Goal: Use online tool/utility: Utilize a website feature to perform a specific function

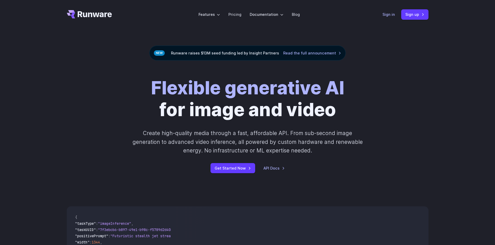
click at [390, 15] on link "Sign in" at bounding box center [388, 14] width 12 height 6
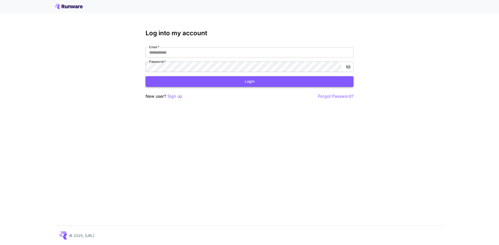
type input "**********"
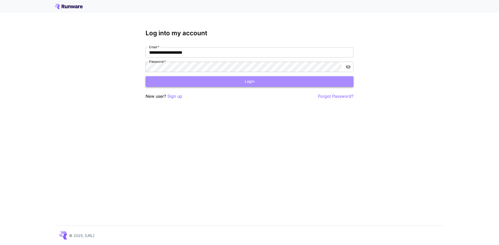
click at [216, 82] on button "Login" at bounding box center [249, 81] width 208 height 11
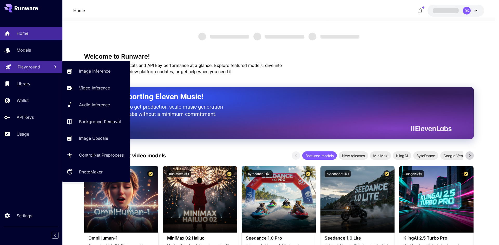
click at [30, 71] on link "Playground" at bounding box center [31, 67] width 62 height 13
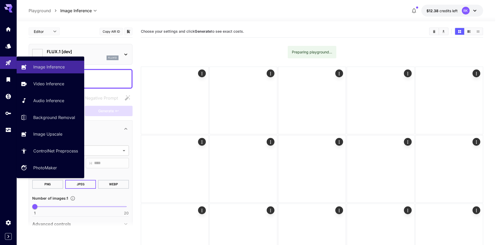
type input "**********"
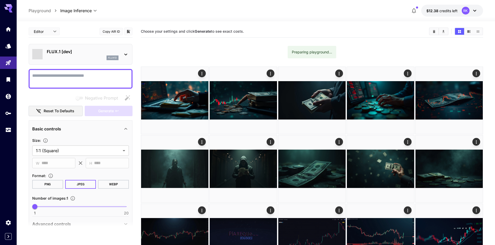
click at [90, 75] on textarea "Negative Prompt" at bounding box center [80, 79] width 97 height 12
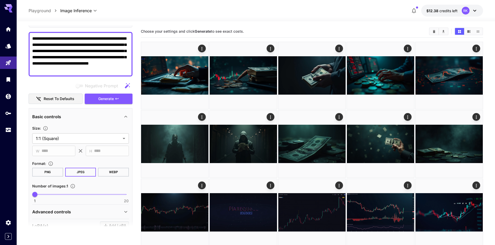
scroll to position [52, 0]
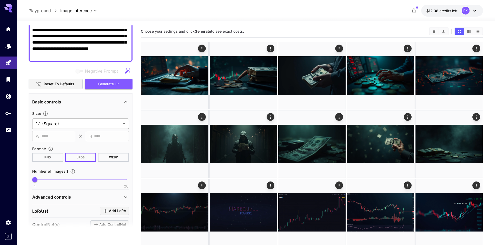
type textarea "**********"
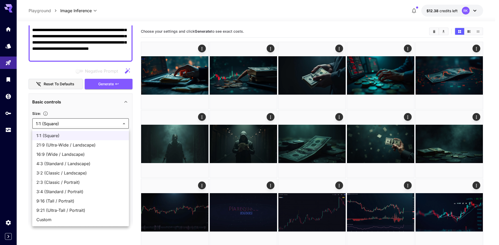
click at [79, 126] on div at bounding box center [249, 122] width 499 height 245
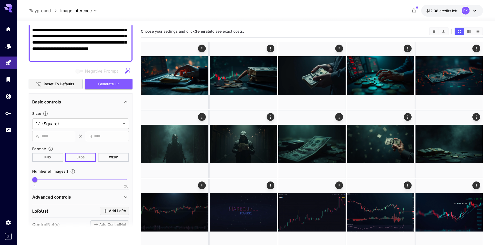
click at [109, 157] on button "WEBP" at bounding box center [113, 157] width 31 height 9
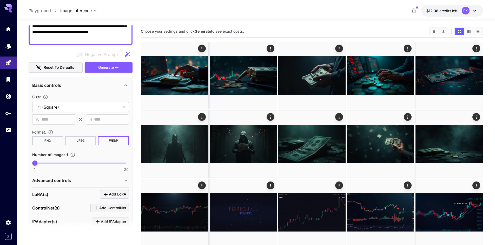
scroll to position [78, 0]
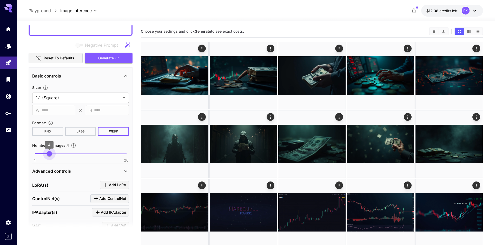
type input "*"
drag, startPoint x: 36, startPoint y: 153, endPoint x: 53, endPoint y: 155, distance: 16.7
click at [53, 155] on span "5" at bounding box center [53, 153] width 5 height 5
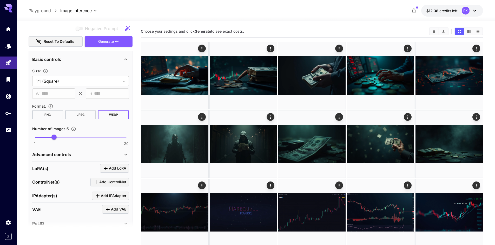
scroll to position [130, 0]
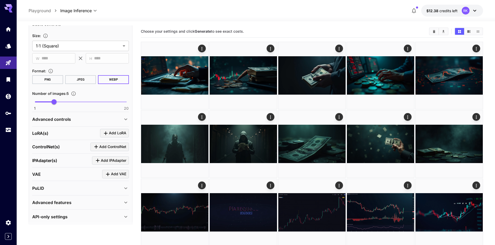
click at [116, 114] on div "Advanced controls" at bounding box center [80, 119] width 97 height 12
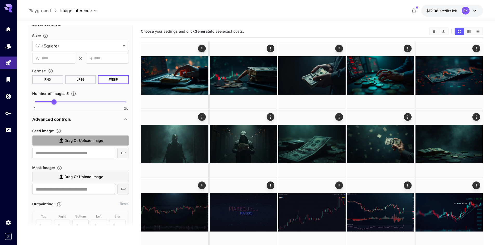
click at [85, 139] on span "Drag or upload image" at bounding box center [83, 141] width 39 height 6
click at [0, 0] on input "Drag or upload image" at bounding box center [0, 0] width 0 height 0
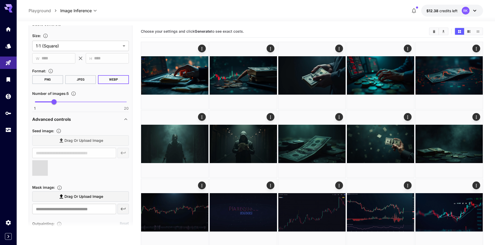
type input "**********"
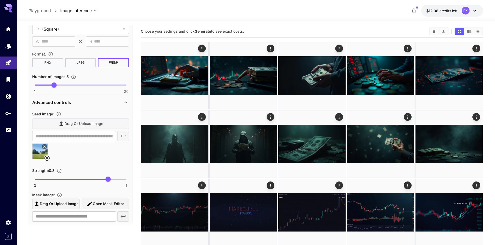
scroll to position [156, 0]
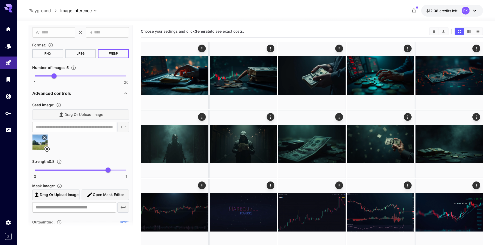
click at [69, 117] on div "Drag or upload image" at bounding box center [80, 115] width 97 height 11
click at [75, 114] on div "Drag or upload image" at bounding box center [80, 115] width 97 height 11
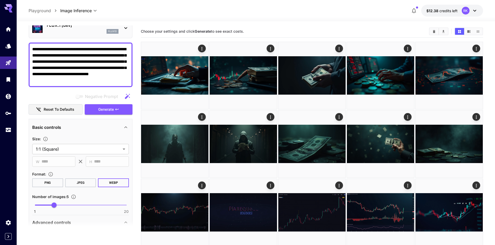
scroll to position [0, 0]
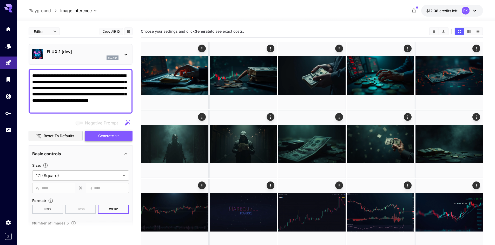
click at [103, 138] on span "Generate" at bounding box center [106, 136] width 16 height 6
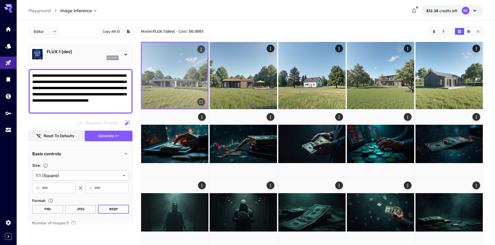
click at [161, 80] on img at bounding box center [175, 76] width 66 height 66
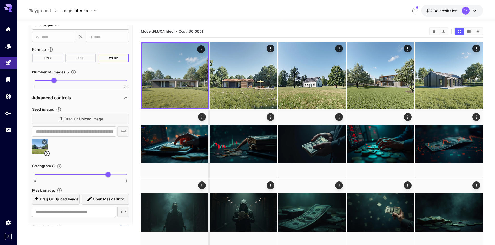
scroll to position [156, 0]
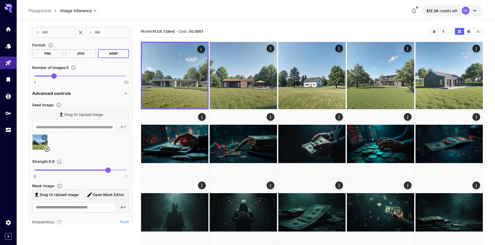
click at [48, 149] on icon at bounding box center [47, 149] width 6 height 6
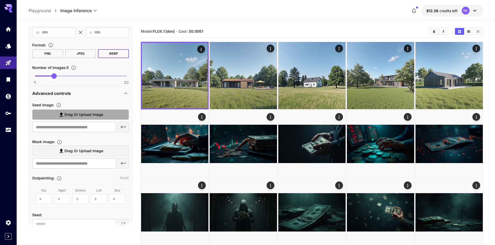
click at [91, 115] on span "Drag or upload image" at bounding box center [83, 115] width 39 height 6
click at [0, 0] on input "Drag or upload image" at bounding box center [0, 0] width 0 height 0
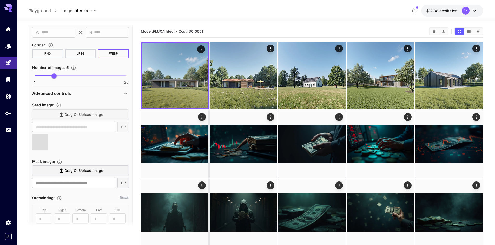
type input "**********"
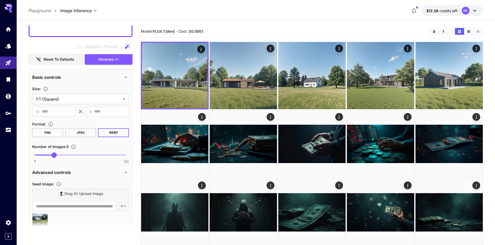
scroll to position [26, 0]
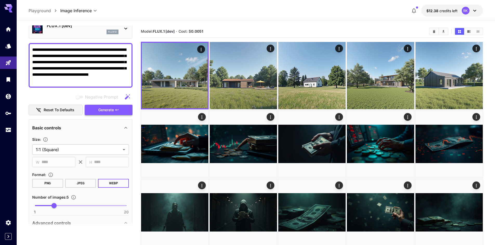
click at [107, 109] on span "Generate" at bounding box center [106, 110] width 16 height 6
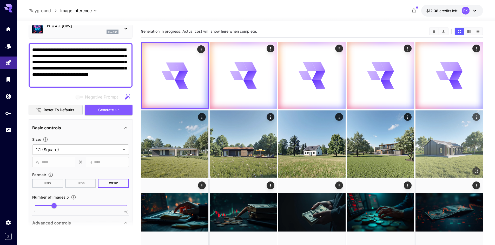
click at [459, 154] on img at bounding box center [448, 144] width 67 height 67
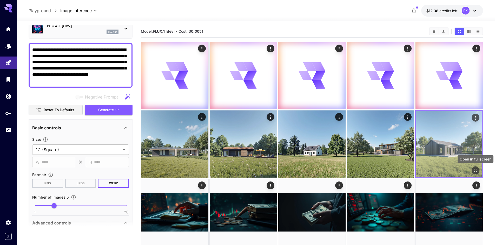
click at [476, 171] on icon "Open in fullscreen" at bounding box center [475, 170] width 5 height 5
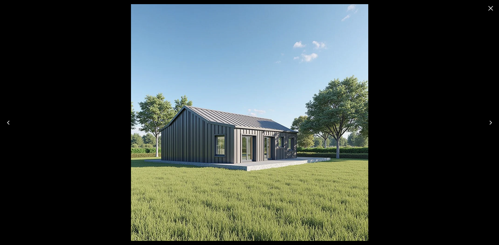
click at [9, 122] on icon "Previous" at bounding box center [8, 123] width 3 height 4
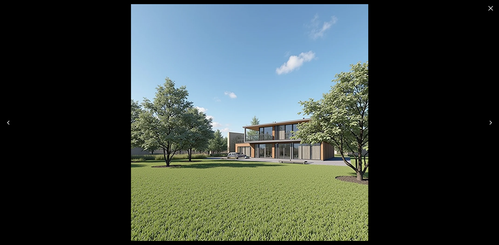
click at [9, 122] on icon "Previous" at bounding box center [8, 123] width 3 height 4
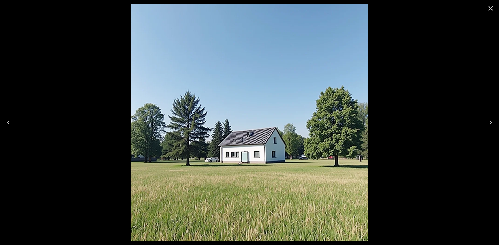
click at [9, 122] on icon "Previous" at bounding box center [8, 123] width 3 height 4
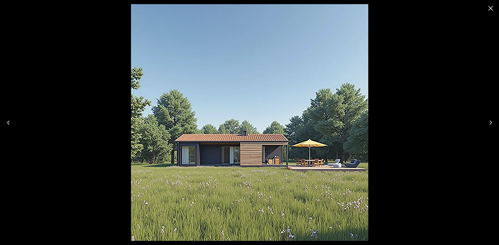
click at [9, 122] on icon "Previous" at bounding box center [8, 123] width 3 height 4
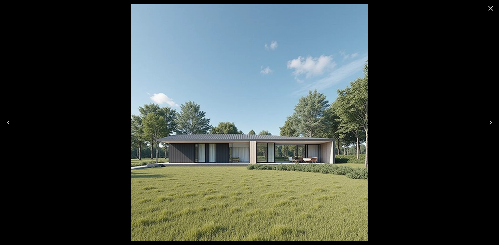
click at [492, 9] on icon "Close" at bounding box center [490, 8] width 8 height 8
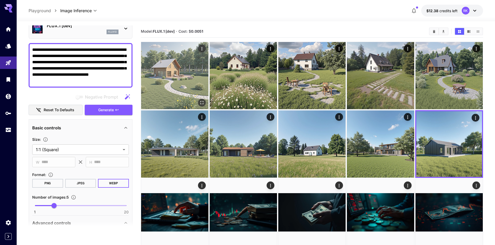
click at [191, 78] on img at bounding box center [174, 75] width 67 height 67
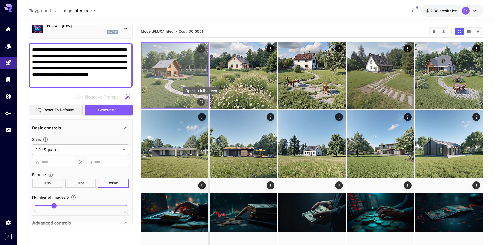
click at [202, 99] on icon "Open in fullscreen" at bounding box center [200, 101] width 5 height 5
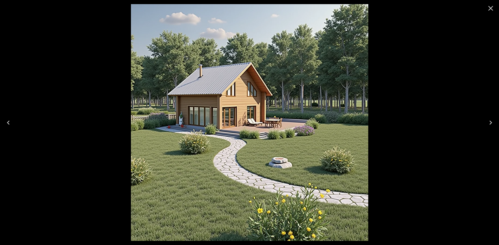
click at [488, 123] on icon "Next" at bounding box center [490, 123] width 8 height 8
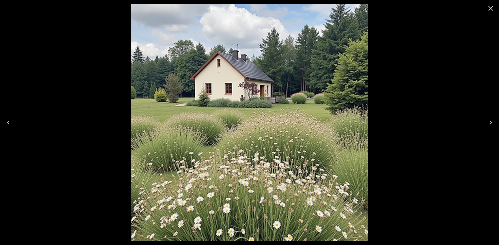
click at [488, 123] on icon "Next" at bounding box center [490, 123] width 8 height 8
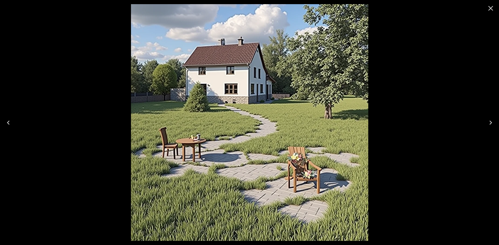
click at [488, 123] on icon "Next" at bounding box center [490, 123] width 8 height 8
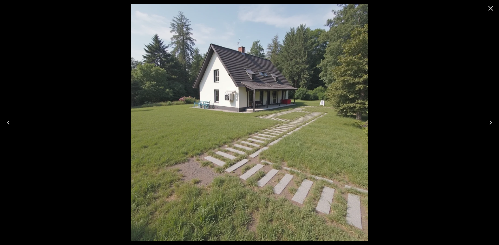
click at [488, 123] on icon "Next" at bounding box center [490, 123] width 8 height 8
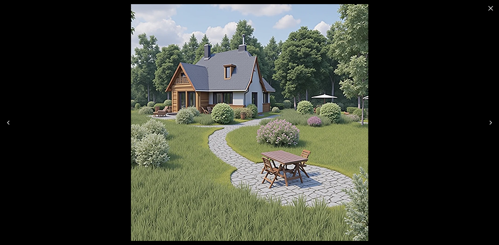
click at [488, 123] on icon "Next" at bounding box center [490, 123] width 8 height 8
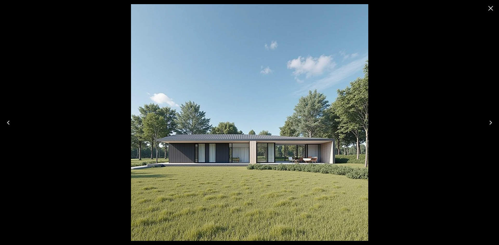
click at [488, 123] on icon "Next" at bounding box center [490, 123] width 8 height 8
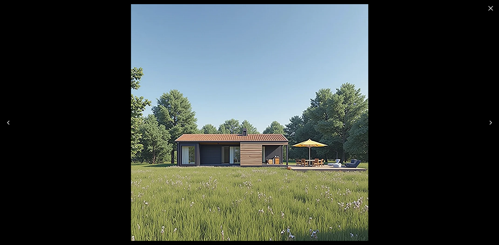
click at [491, 8] on icon "Close" at bounding box center [490, 8] width 8 height 8
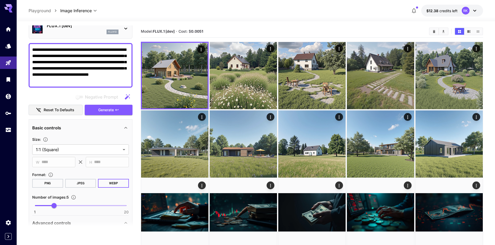
click at [124, 80] on textarea "**********" at bounding box center [80, 65] width 97 height 37
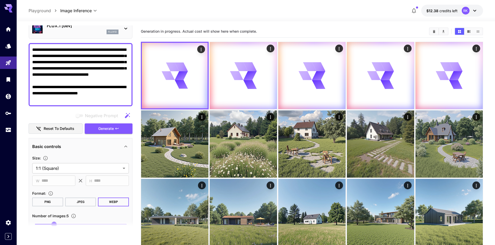
type textarea "**********"
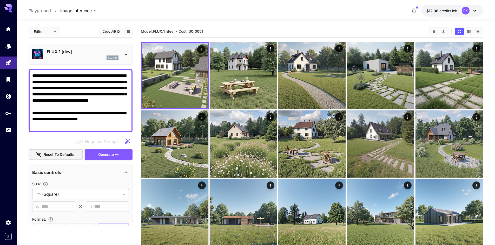
scroll to position [26, 0]
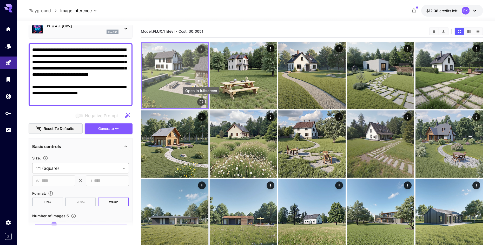
click at [200, 98] on button "Open in fullscreen" at bounding box center [201, 102] width 8 height 8
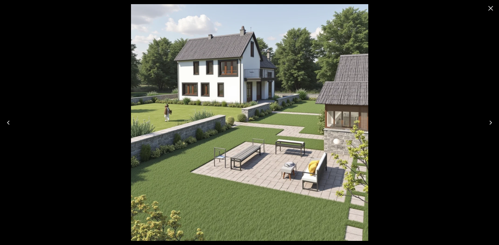
click at [489, 9] on icon "Close" at bounding box center [490, 8] width 8 height 8
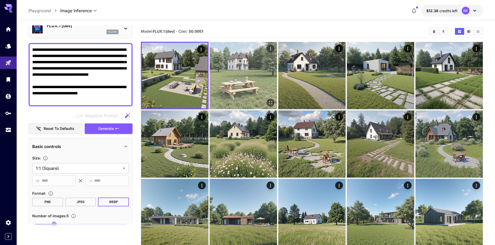
click at [271, 103] on icon "Open in fullscreen" at bounding box center [270, 102] width 5 height 5
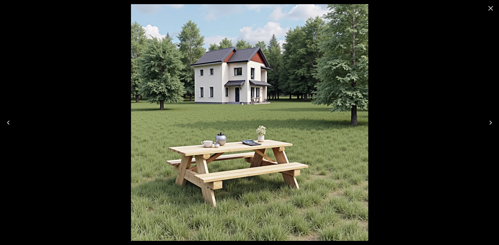
click at [491, 125] on icon "Next" at bounding box center [490, 123] width 8 height 8
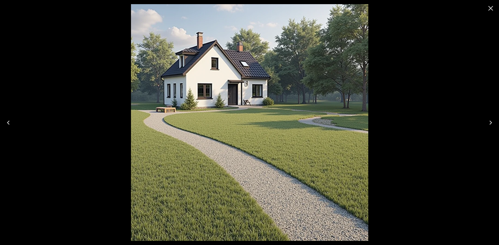
click at [491, 125] on icon "Next" at bounding box center [490, 123] width 8 height 8
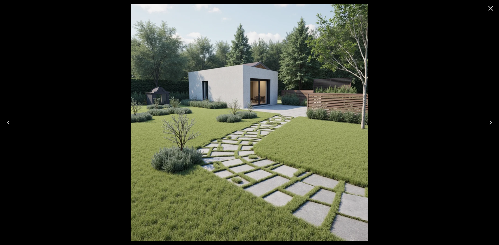
click at [491, 125] on icon "Next" at bounding box center [490, 123] width 8 height 8
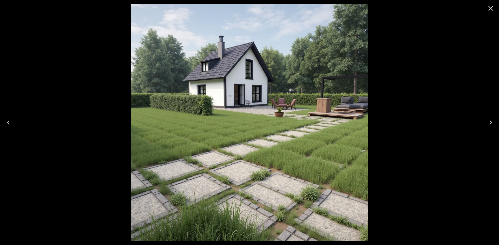
click at [490, 7] on icon "Close" at bounding box center [490, 8] width 8 height 8
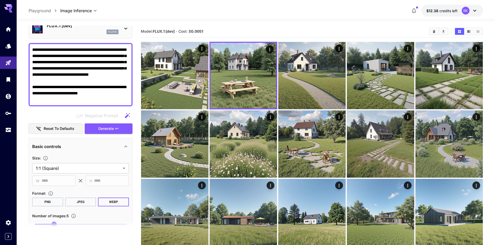
click at [83, 28] on p "FLUX.1 [dev]" at bounding box center [83, 26] width 72 height 6
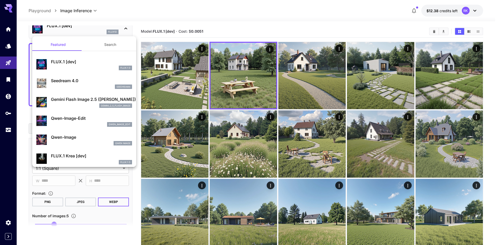
click at [67, 108] on div "gemini_2_5_flash_image" at bounding box center [91, 106] width 81 height 5
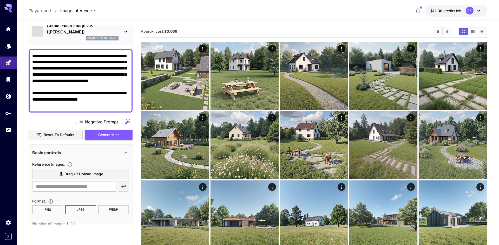
type input "*"
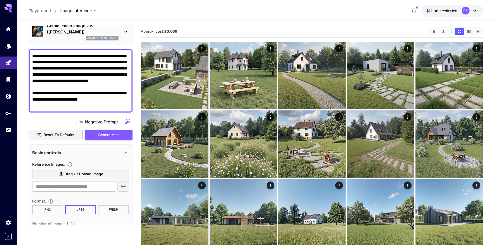
click at [104, 210] on button "WEBP" at bounding box center [113, 210] width 31 height 9
click at [116, 136] on icon "button" at bounding box center [117, 135] width 4 height 4
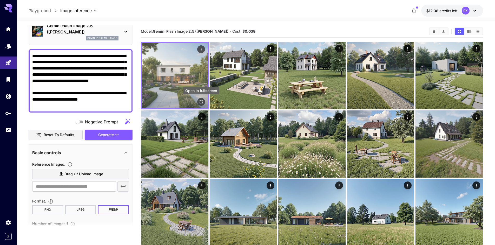
click at [199, 98] on div "Open in fullscreen" at bounding box center [201, 102] width 8 height 8
click at [203, 100] on icon "Open in fullscreen" at bounding box center [200, 101] width 5 height 5
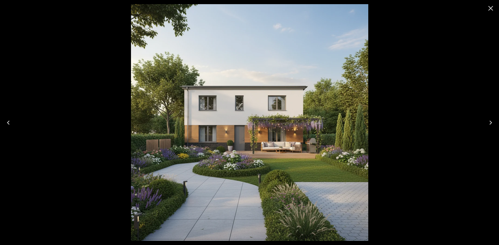
click at [488, 5] on icon "Close" at bounding box center [490, 8] width 8 height 8
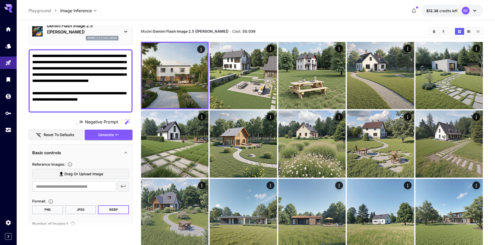
click at [83, 32] on p "Gemini Flash Image 2.5 ([PERSON_NAME])" at bounding box center [83, 29] width 72 height 12
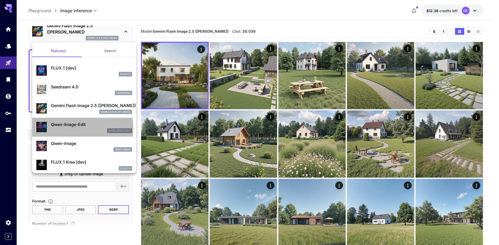
click at [63, 129] on div "qwen_image_edit" at bounding box center [91, 131] width 81 height 5
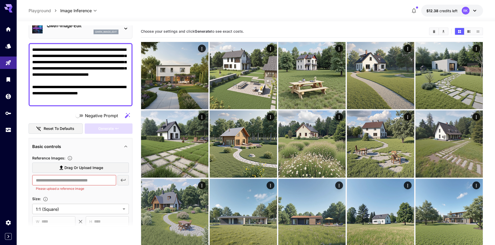
click at [94, 170] on span "Drag or upload image" at bounding box center [83, 168] width 39 height 6
click at [0, 0] on input "Drag or upload image" at bounding box center [0, 0] width 0 height 0
type input "**********"
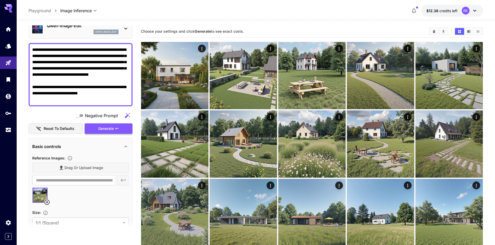
click at [103, 126] on span "Generate" at bounding box center [106, 129] width 16 height 6
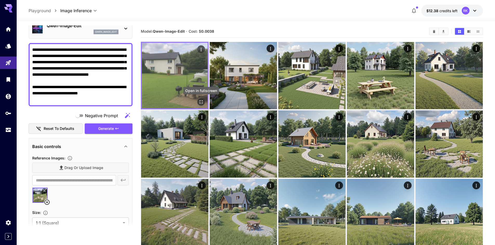
click at [200, 99] on button "Open in fullscreen" at bounding box center [201, 102] width 8 height 8
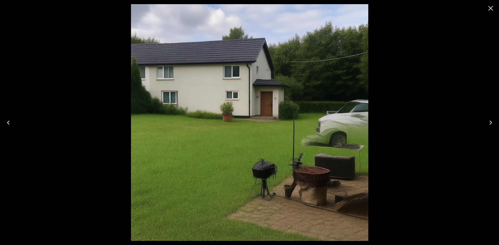
click at [414, 99] on div at bounding box center [249, 122] width 499 height 245
click at [494, 7] on icon "Close" at bounding box center [490, 8] width 8 height 8
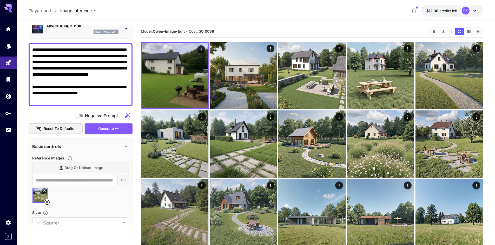
click at [84, 30] on div "qwen_image_edit" at bounding box center [83, 32] width 72 height 5
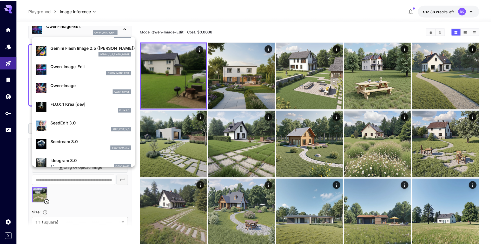
scroll to position [78, 0]
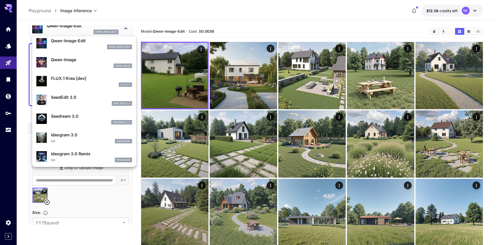
click at [86, 82] on div "FLUX.1 Krea [dev] FLUX.1 D" at bounding box center [91, 81] width 81 height 12
type input "**"
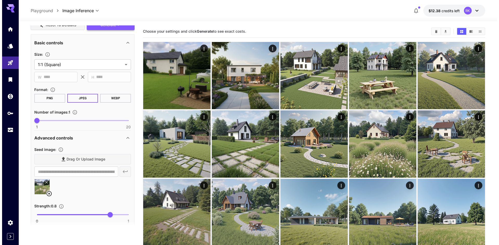
scroll to position [26, 0]
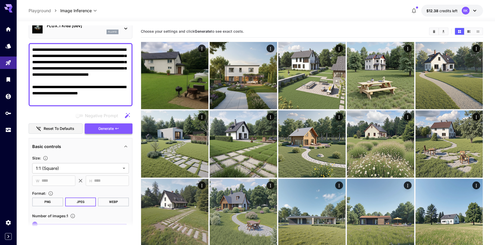
click at [105, 133] on button "Generate" at bounding box center [109, 129] width 48 height 11
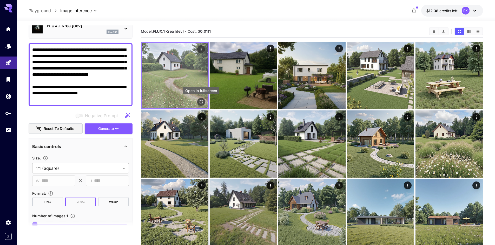
click at [200, 99] on icon "Open in fullscreen" at bounding box center [200, 101] width 5 height 5
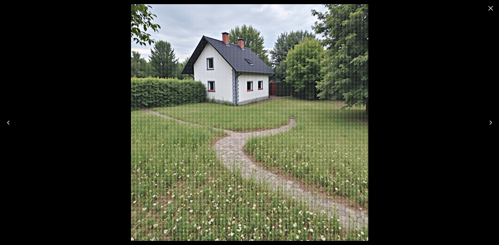
click at [490, 9] on icon "Close" at bounding box center [490, 8] width 5 height 5
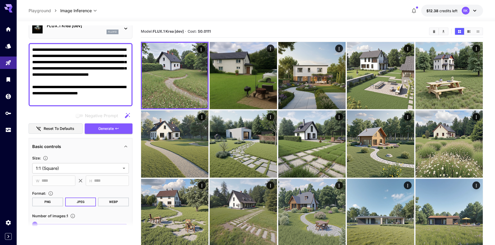
click at [102, 32] on div "flux1d" at bounding box center [83, 32] width 72 height 5
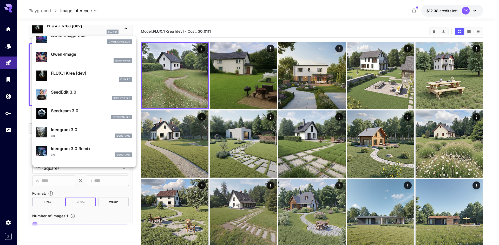
scroll to position [104, 0]
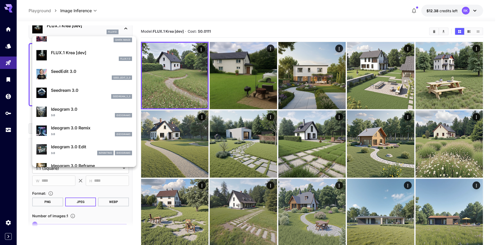
click at [81, 71] on p "SeedEdit 3.0" at bounding box center [91, 71] width 81 height 6
type input "***"
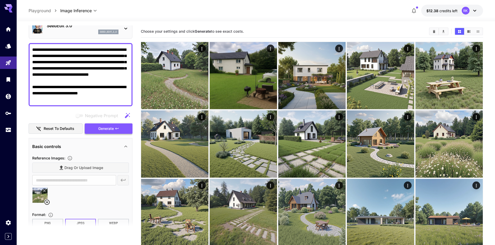
click at [113, 127] on span "Generate" at bounding box center [106, 129] width 16 height 6
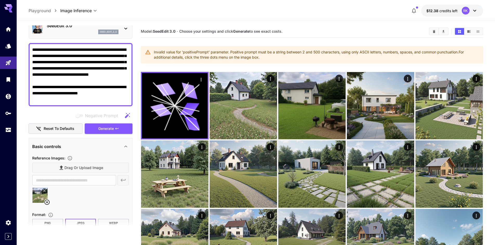
click at [88, 32] on div "seed_edit_3_0" at bounding box center [83, 32] width 72 height 5
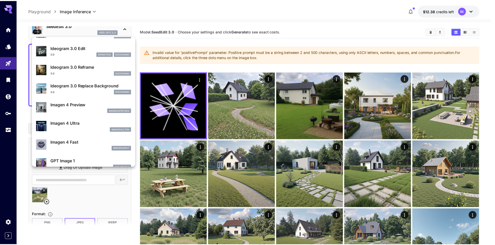
scroll to position [208, 0]
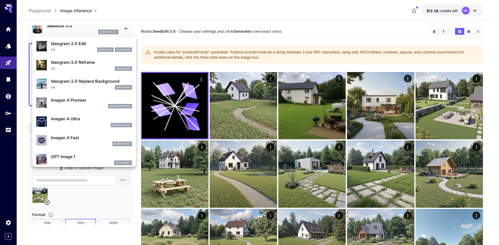
click at [80, 121] on p "Imagen 4 Ultra" at bounding box center [91, 119] width 81 height 6
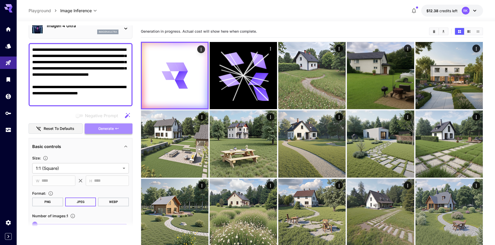
click at [103, 129] on span "Generate" at bounding box center [106, 129] width 16 height 6
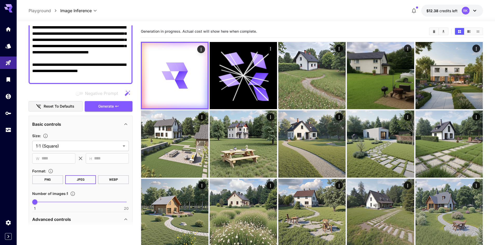
scroll to position [97, 0]
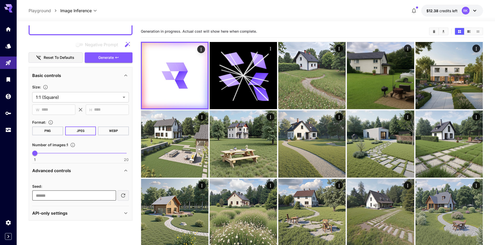
click at [90, 194] on input "number" at bounding box center [74, 196] width 84 height 10
click at [106, 171] on div "Advanced controls" at bounding box center [77, 171] width 90 height 6
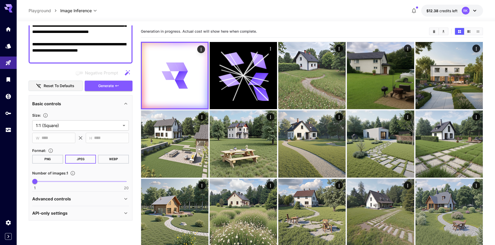
scroll to position [69, 0]
click at [97, 207] on div "API-only settings Display Cost : Display cost in response Output Format : URL ​…" at bounding box center [80, 213] width 97 height 14
click at [99, 198] on div "Advanced controls" at bounding box center [77, 199] width 90 height 6
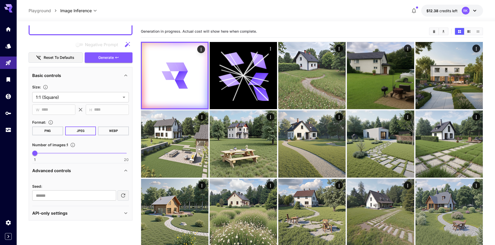
click at [97, 218] on div "API-only settings" at bounding box center [80, 213] width 97 height 12
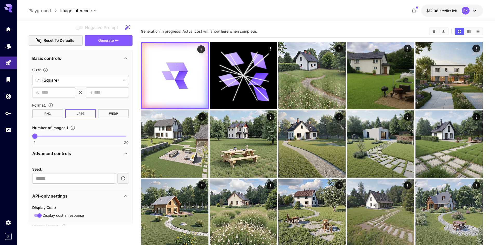
scroll to position [115, 0]
click at [107, 156] on div "Advanced controls" at bounding box center [77, 153] width 90 height 6
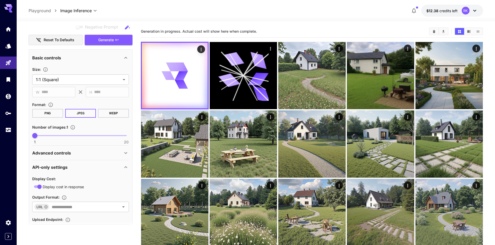
click at [111, 153] on div "Advanced controls" at bounding box center [77, 153] width 90 height 6
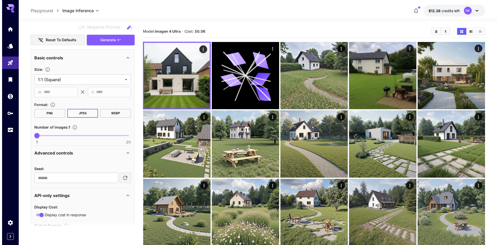
scroll to position [0, 0]
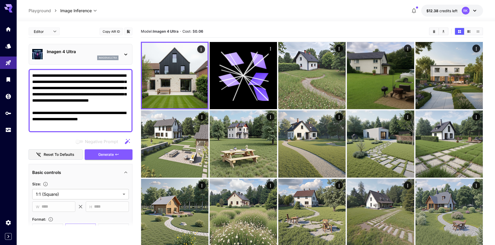
click at [80, 53] on p "Imagen 4 Ultra" at bounding box center [83, 52] width 72 height 6
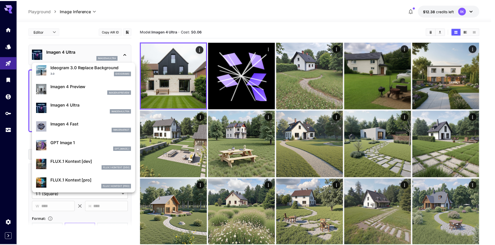
scroll to position [261, 0]
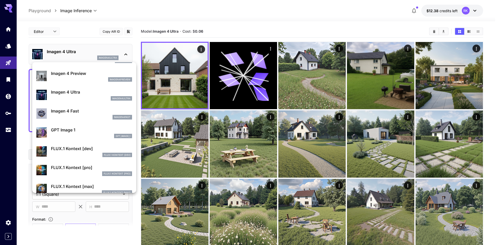
click at [80, 132] on p "GPT Image 1" at bounding box center [91, 130] width 81 height 6
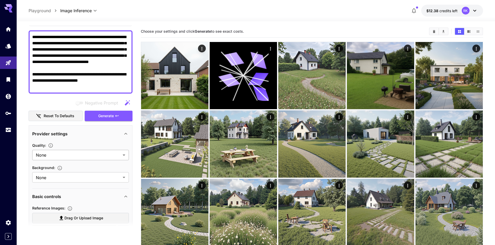
scroll to position [52, 0]
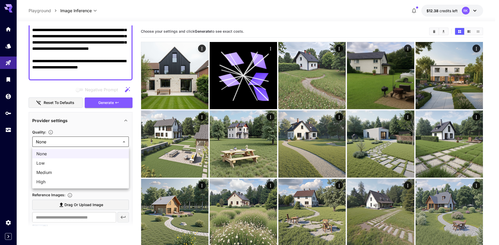
click at [71, 141] on div at bounding box center [249, 122] width 499 height 245
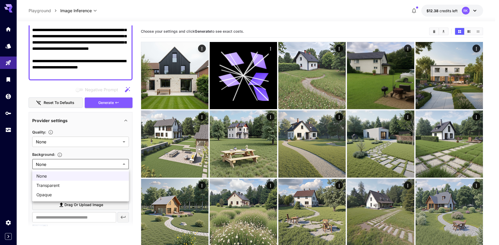
click at [74, 164] on div at bounding box center [249, 122] width 499 height 245
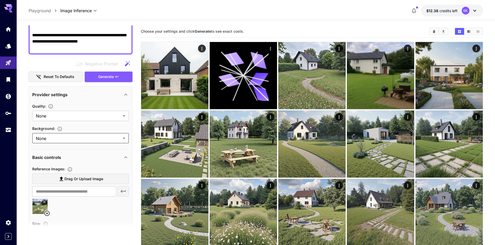
scroll to position [130, 0]
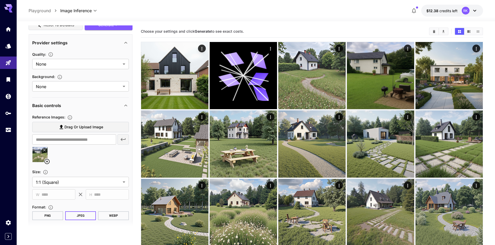
click at [111, 214] on button "WEBP" at bounding box center [113, 216] width 31 height 9
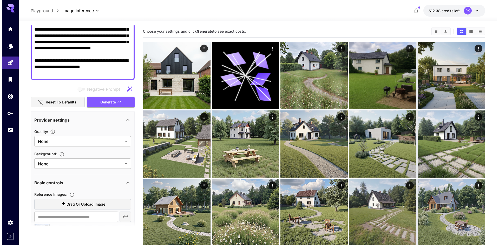
scroll to position [52, 0]
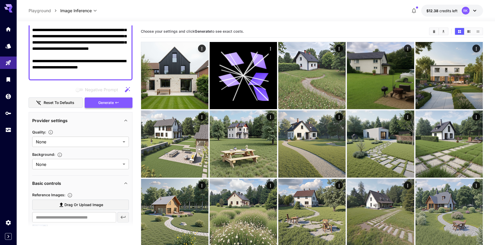
click at [105, 104] on span "Generate" at bounding box center [106, 103] width 16 height 6
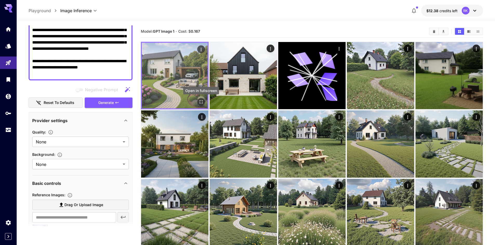
click at [200, 102] on icon "Open in fullscreen" at bounding box center [200, 101] width 5 height 5
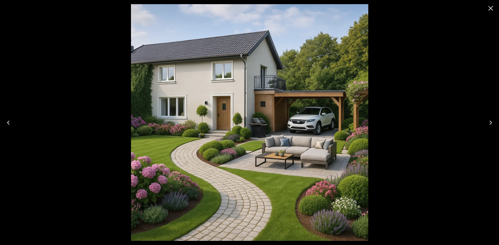
scroll to position [52, 0]
